Goal: Task Accomplishment & Management: Manage account settings

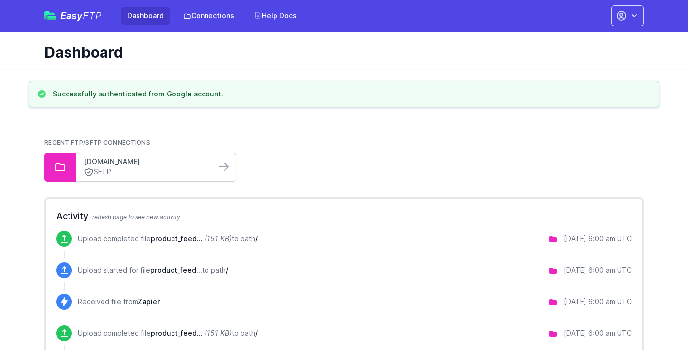
click at [127, 163] on link "[DOMAIN_NAME]" at bounding box center [146, 162] width 124 height 10
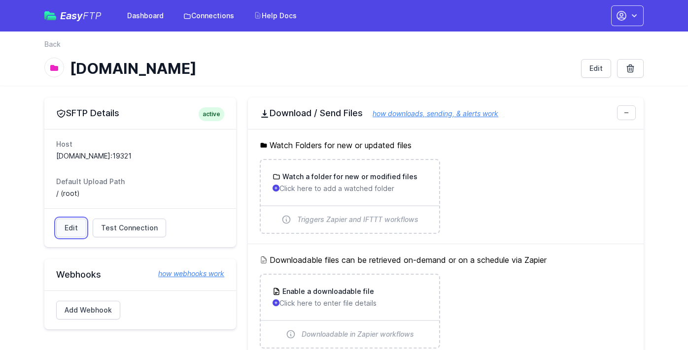
click at [76, 224] on link "Edit" at bounding box center [71, 228] width 30 height 19
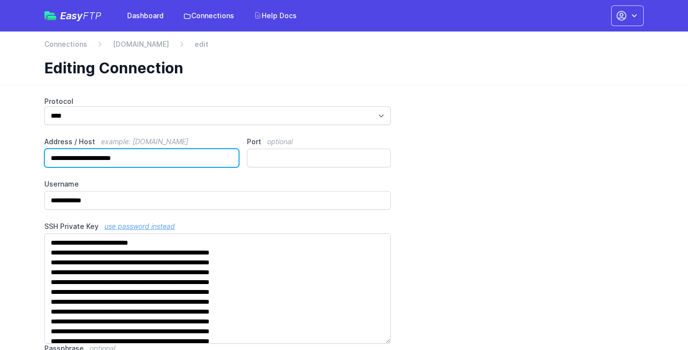
drag, startPoint x: 148, startPoint y: 159, endPoint x: -1, endPoint y: 159, distance: 149.7
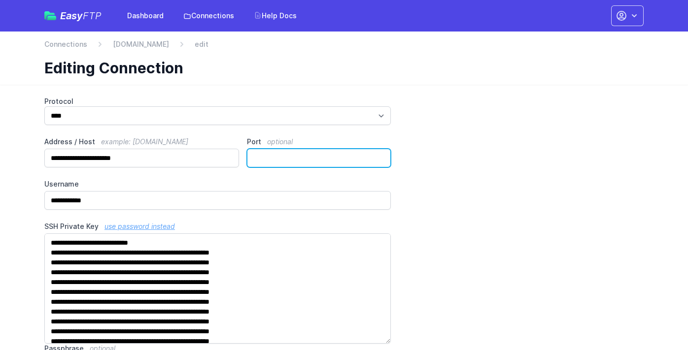
drag, startPoint x: 305, startPoint y: 158, endPoint x: 195, endPoint y: 158, distance: 110.3
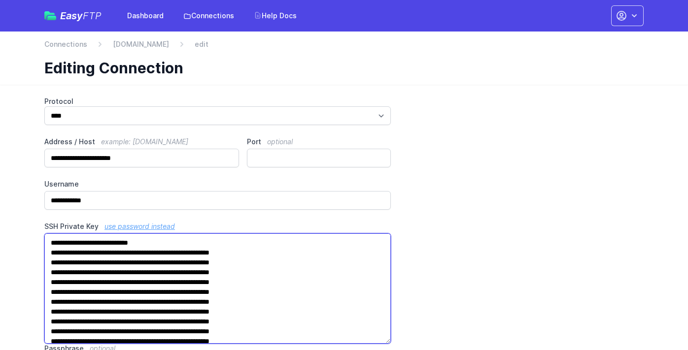
click at [233, 269] on textarea "SSH Private Key use password instead" at bounding box center [217, 288] width 346 height 110
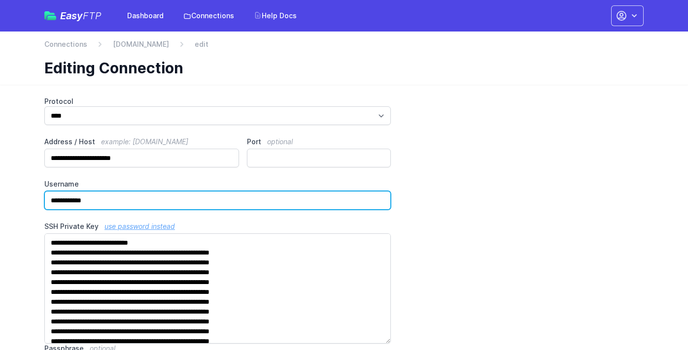
drag, startPoint x: 105, startPoint y: 200, endPoint x: -4, endPoint y: 200, distance: 109.3
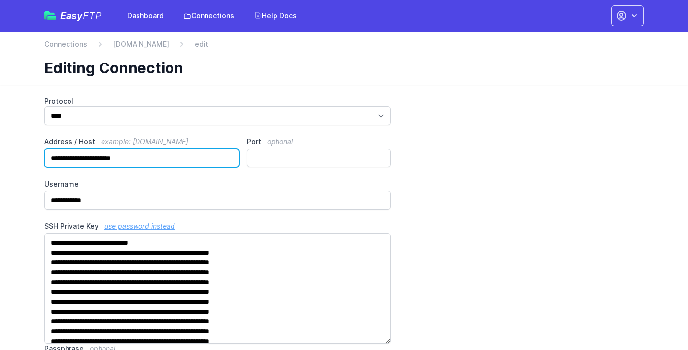
click at [121, 162] on input "**********" at bounding box center [141, 158] width 195 height 19
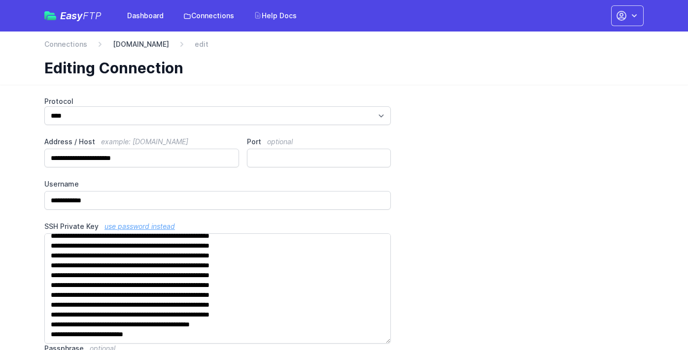
click at [169, 41] on link "[DOMAIN_NAME]" at bounding box center [141, 44] width 56 height 10
